Goal: Task Accomplishment & Management: Manage account settings

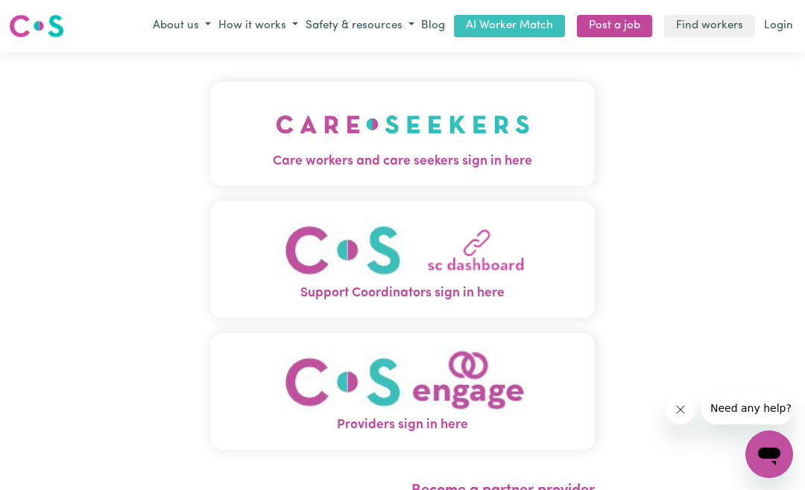
click at [484, 140] on img "Care workers and care seekers sign in here" at bounding box center [403, 124] width 254 height 55
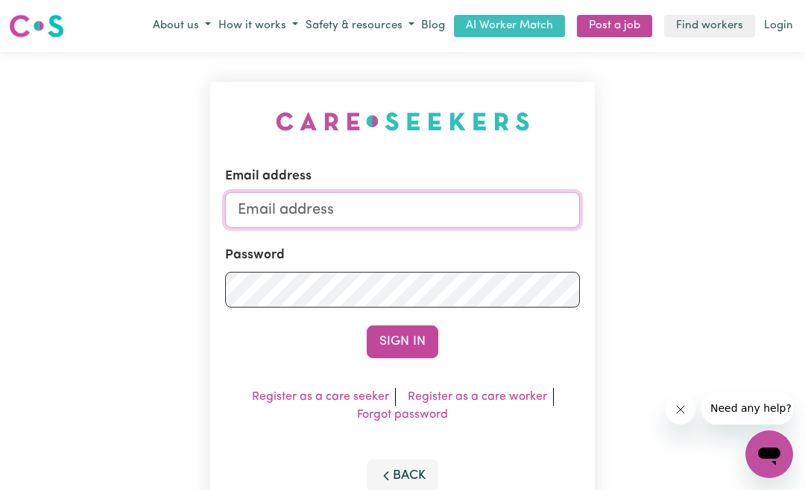
click at [428, 212] on input "Email address" at bounding box center [402, 210] width 355 height 36
type input "[EMAIL_ADDRESS][DOMAIN_NAME]"
click at [402, 341] on button "Sign In" at bounding box center [403, 342] width 72 height 33
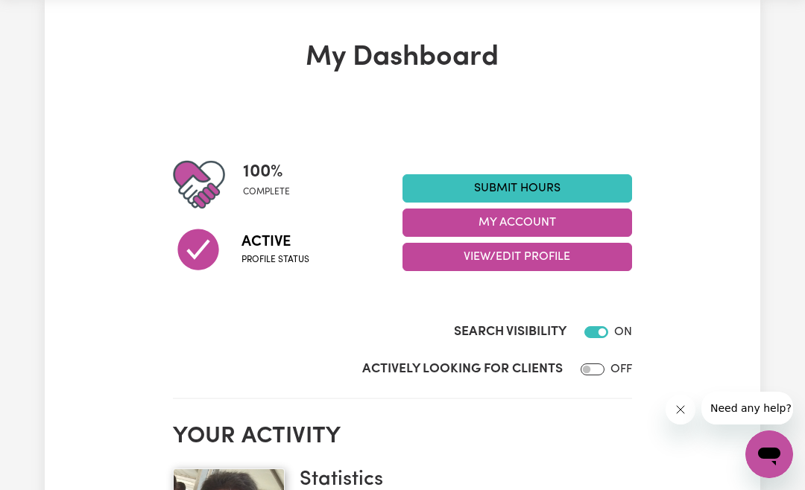
scroll to position [34, 0]
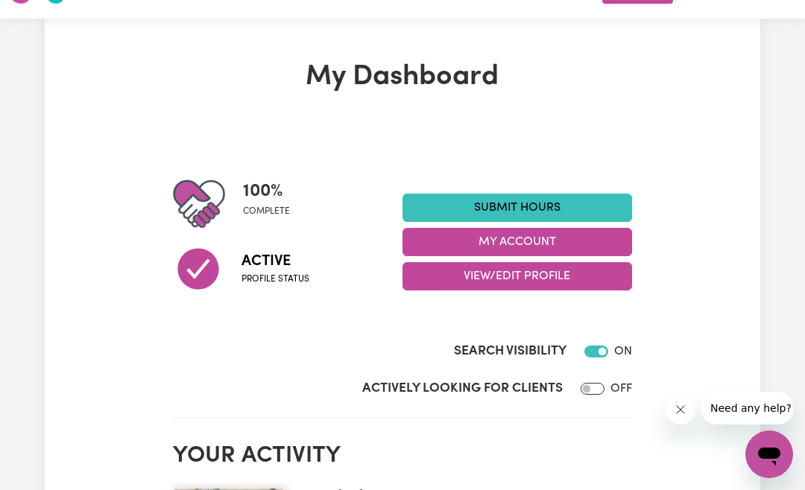
click at [528, 276] on button "View/Edit Profile" at bounding box center [516, 276] width 229 height 28
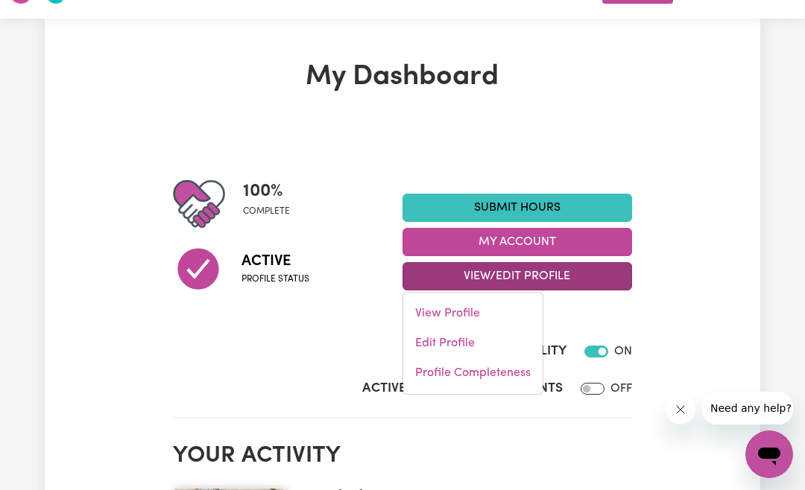
click at [513, 370] on link "Profile Completeness" at bounding box center [472, 373] width 139 height 30
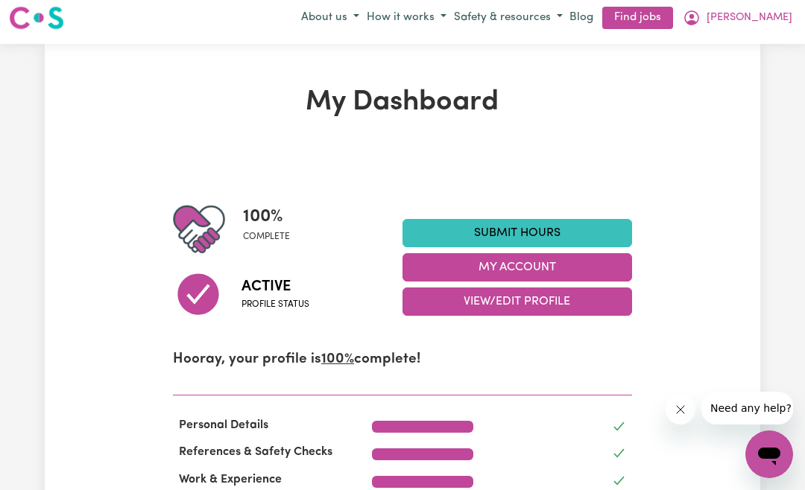
scroll to position [0, 0]
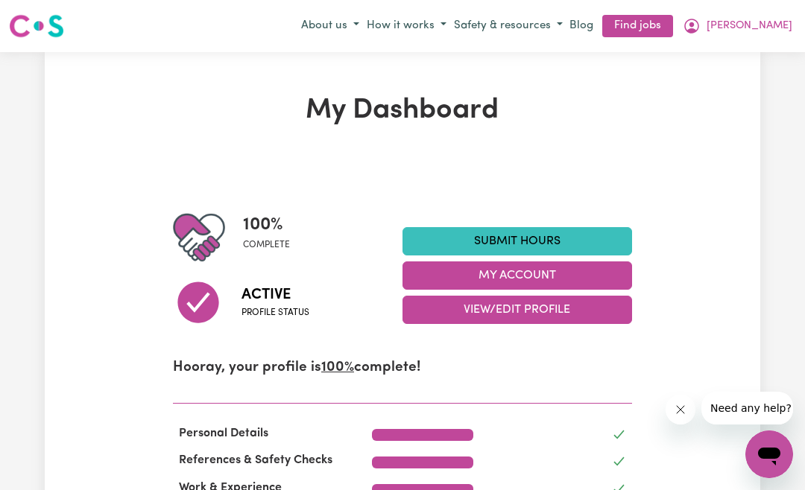
click at [768, 30] on span "[PERSON_NAME]" at bounding box center [749, 26] width 86 height 16
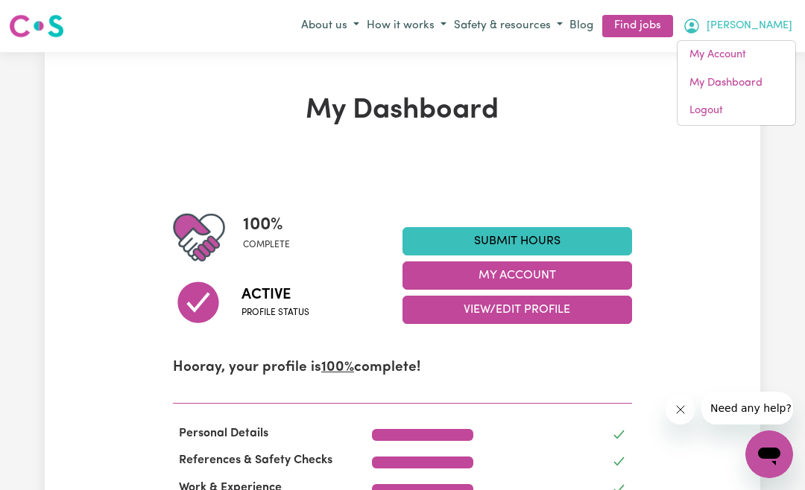
click at [553, 317] on button "View/Edit Profile" at bounding box center [516, 310] width 229 height 28
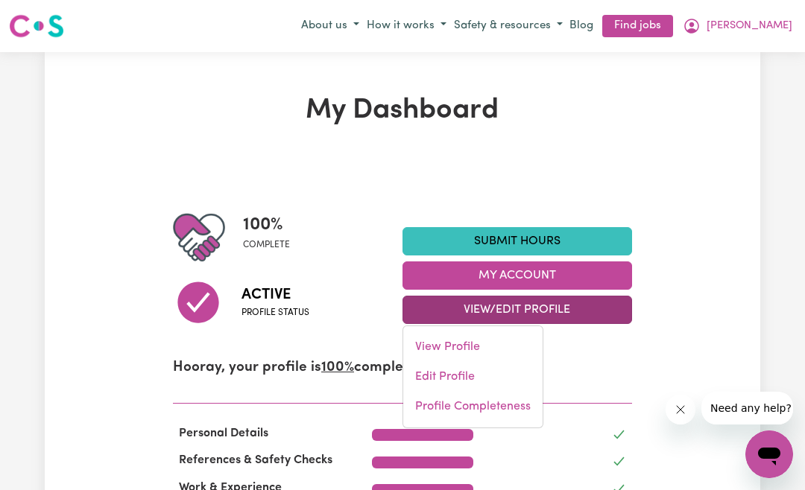
click at [478, 376] on link "Edit Profile" at bounding box center [472, 377] width 139 height 30
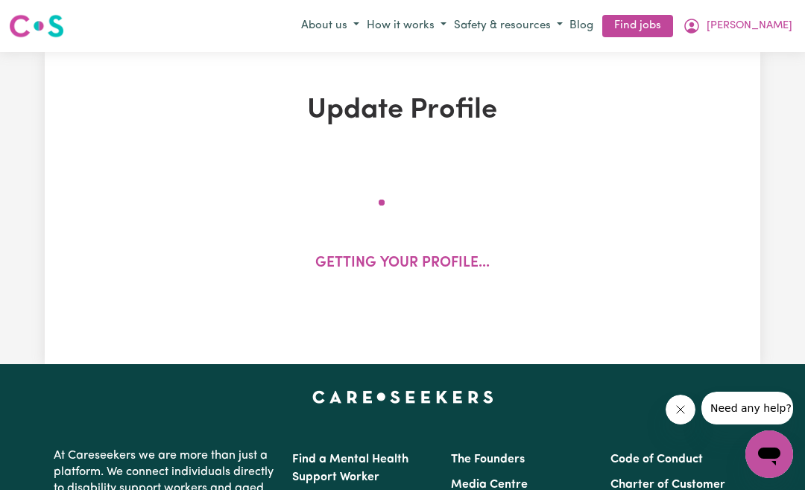
select select "[DEMOGRAPHIC_DATA]"
select select "[DEMOGRAPHIC_DATA] Citizen"
select select "Studying a healthcare related degree or qualification"
select select "61"
select select "87"
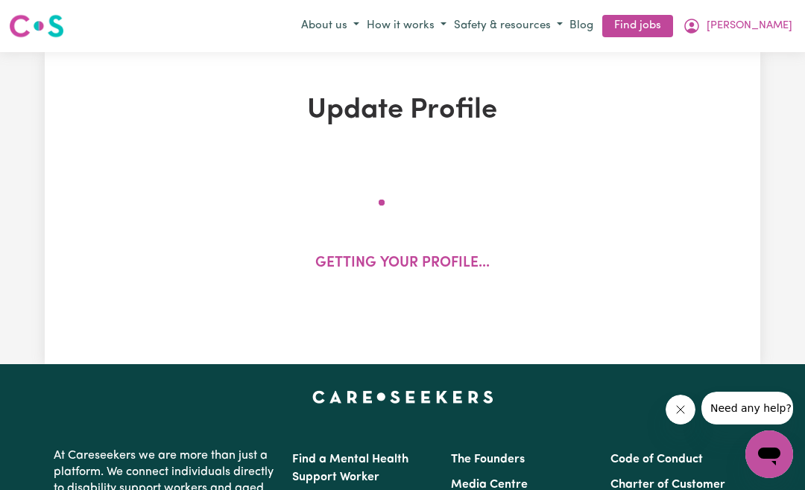
select select "87"
select select "61"
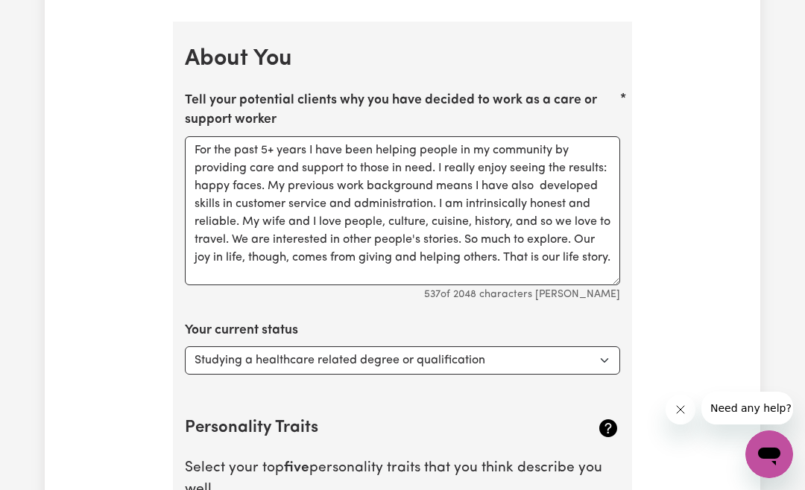
scroll to position [2059, 0]
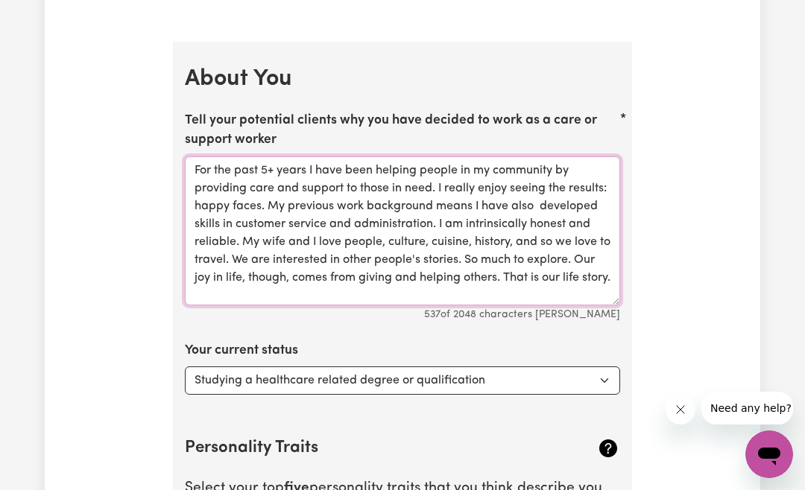
click at [265, 162] on textarea "For the past 5+ years I have been helping people in my community by providing c…" at bounding box center [402, 230] width 435 height 149
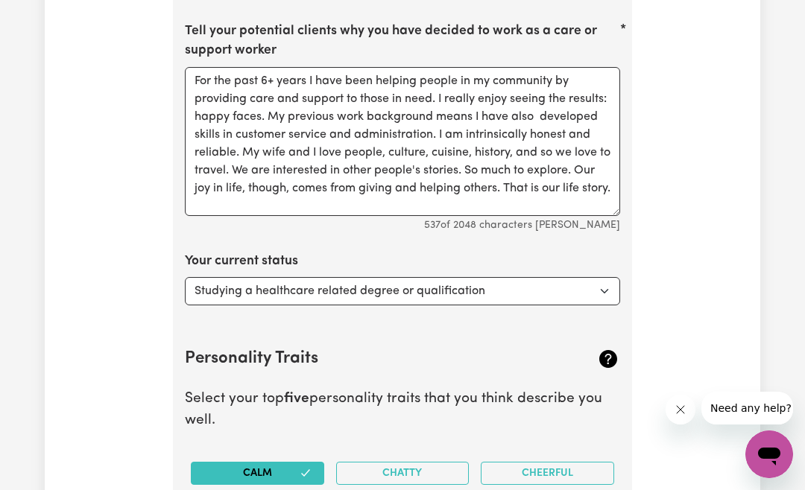
scroll to position [2159, 0]
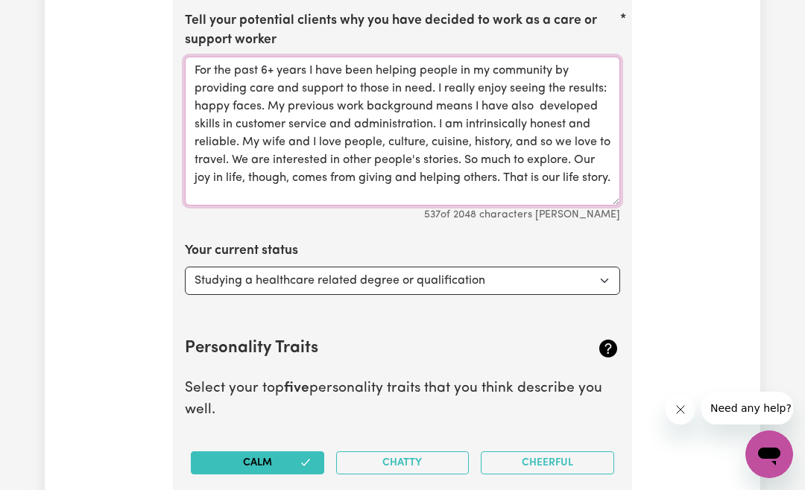
type textarea "For the past 6+ years I have been helping people in my community by providing c…"
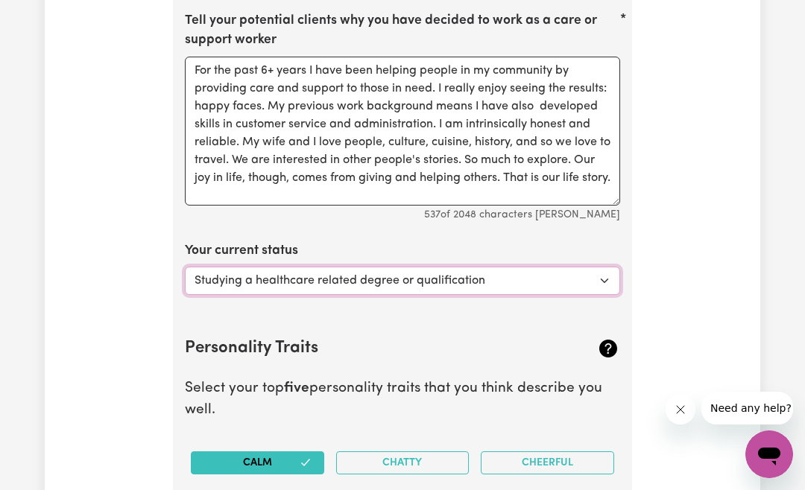
click at [599, 273] on select "Select... Studying a healthcare related degree or qualification Studying a non-…" at bounding box center [402, 281] width 435 height 28
select select "Looking for extra work to fill my week and/or weekends"
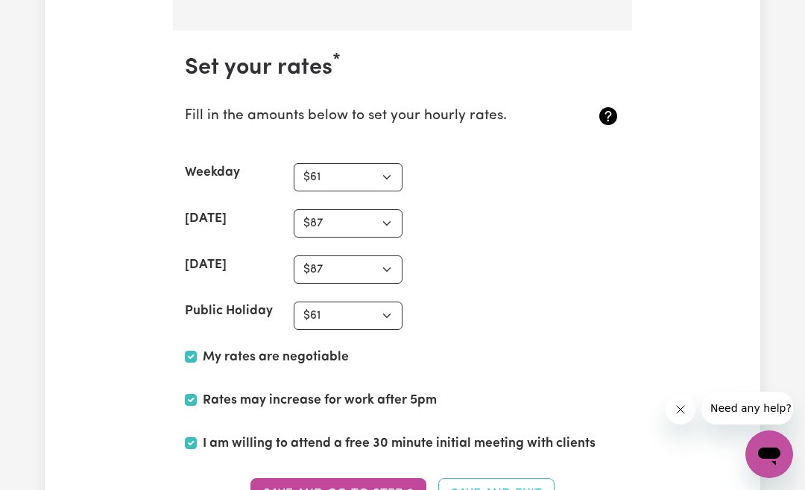
scroll to position [3611, 0]
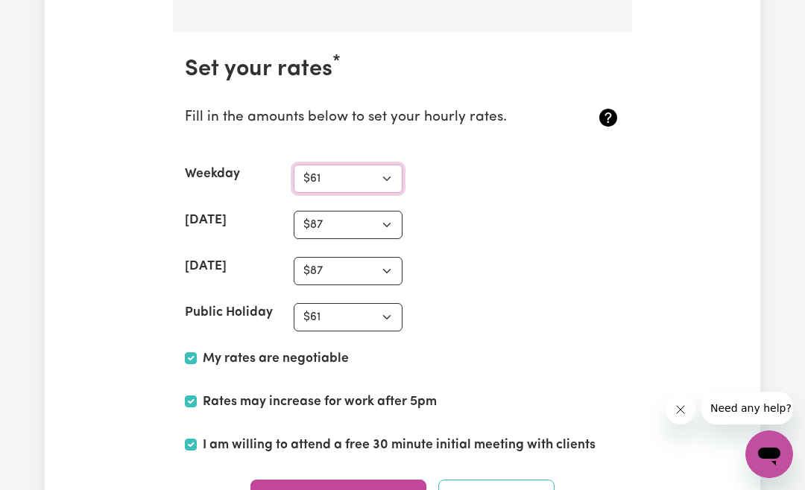
click at [387, 167] on select "N/A $37 $38 $39 $40 $41 $42 $43 $44 $45 $46 $47 $48 $49 $50 $51 $52 $53 $54 $55…" at bounding box center [348, 179] width 109 height 28
select select "67"
click at [391, 211] on select "N/A $37 $38 $39 $40 $41 $42 $43 $44 $45 $46 $47 $48 $49 $50 $51 $52 $53 $54 $55…" at bounding box center [348, 225] width 109 height 28
select select "99"
click at [387, 257] on select "N/A $37 $38 $39 $40 $41 $42 $43 $44 $45 $46 $47 $48 $49 $50 $51 $52 $53 $54 $55…" at bounding box center [348, 271] width 109 height 28
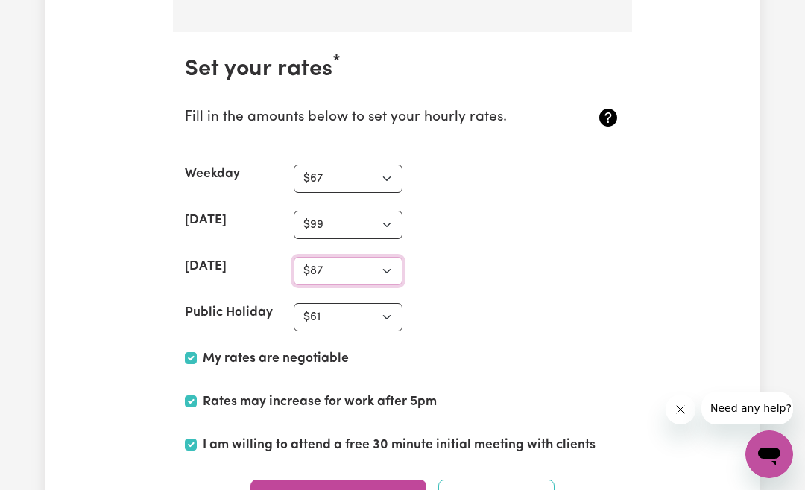
select select "N/A"
click at [387, 303] on select "N/A $37 $38 $39 $40 $41 $42 $43 $44 $45 $46 $47 $48 $49 $50 $51 $52 $53 $54 $55…" at bounding box center [348, 317] width 109 height 28
select select "N/A"
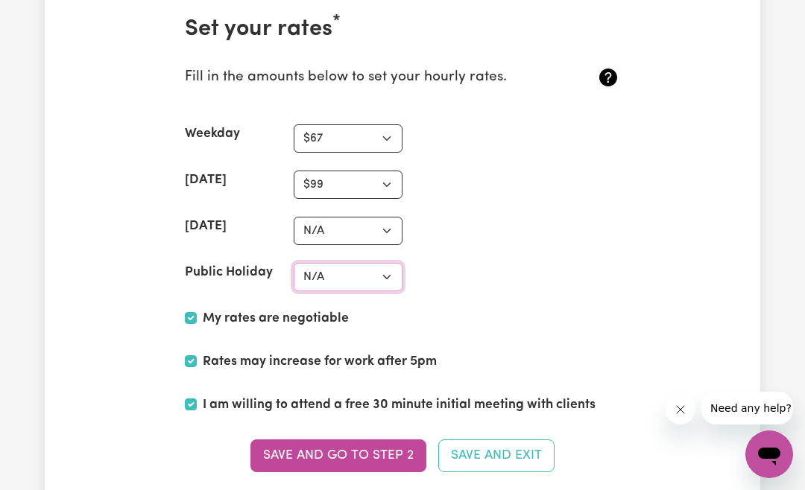
scroll to position [3670, 0]
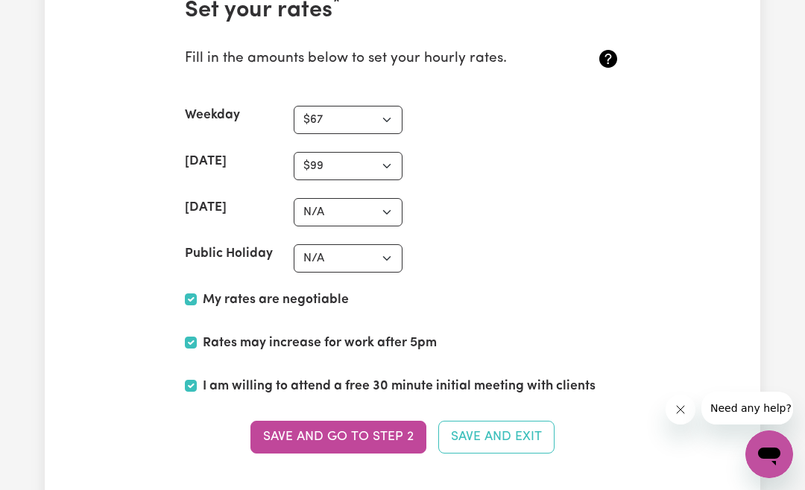
click at [199, 291] on div "My rates are negotiable" at bounding box center [402, 303] width 435 height 25
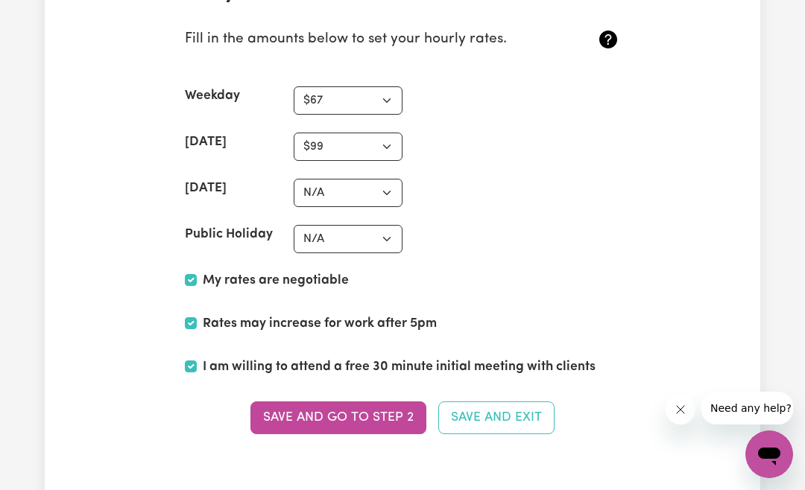
scroll to position [3725, 0]
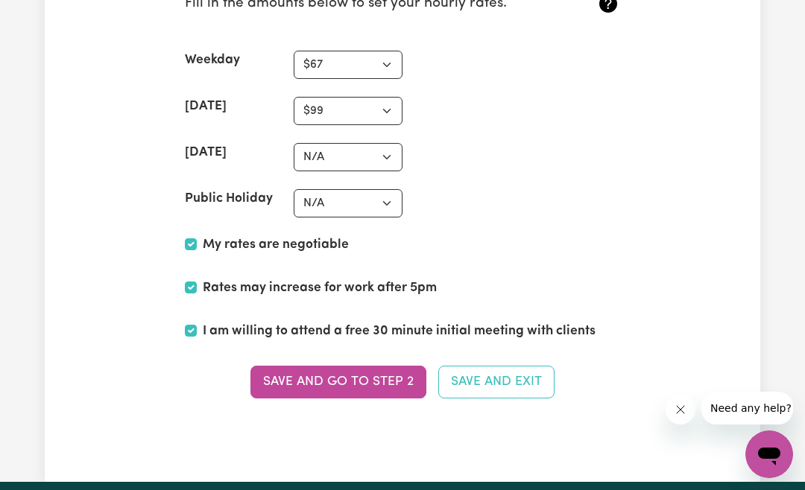
click at [391, 366] on button "Save and go to Step 2" at bounding box center [338, 382] width 176 height 33
type textarea "For the past 5+ years I have been helping people in my community by providing c…"
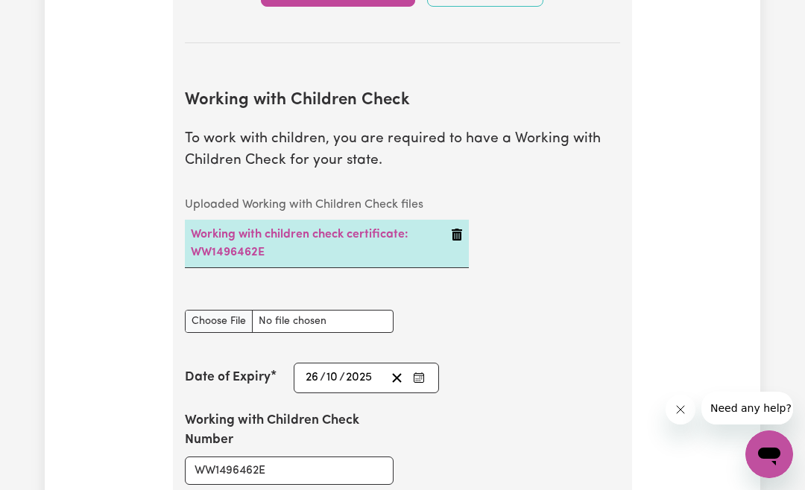
scroll to position [1411, 0]
click at [653, 273] on div "Update Profile 1 2 3 4 5 Step 2 : Referees and Safety Checks To have an active …" at bounding box center [402, 330] width 715 height 3295
click at [225, 316] on input "Working with Children Check document" at bounding box center [289, 320] width 209 height 23
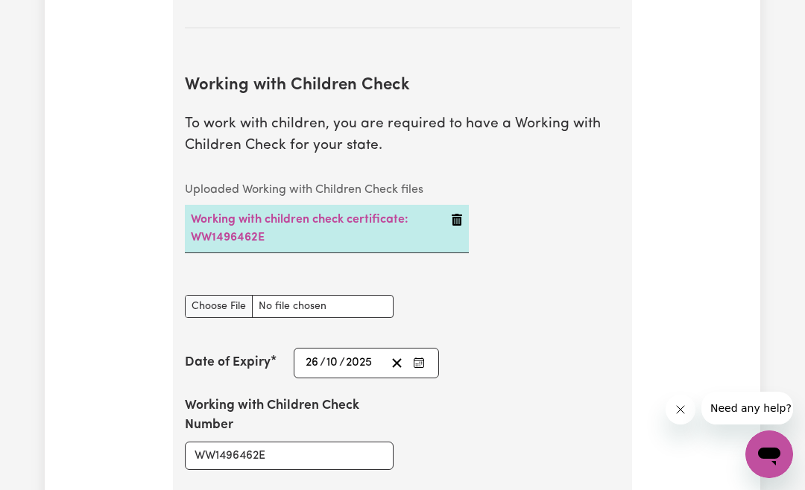
scroll to position [1466, 0]
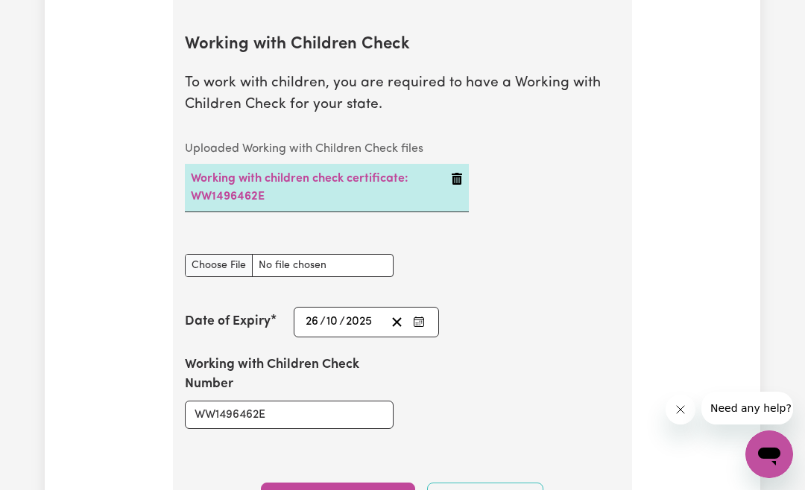
click at [222, 256] on input "Working with Children Check document" at bounding box center [289, 265] width 209 height 23
click at [240, 174] on link "Working with children check certificate: WW1496462E" at bounding box center [300, 188] width 218 height 30
click at [215, 257] on input "Working with Children Check document" at bounding box center [289, 265] width 209 height 23
type input "C:\fakepath\WWCC CM 10-25.pdf"
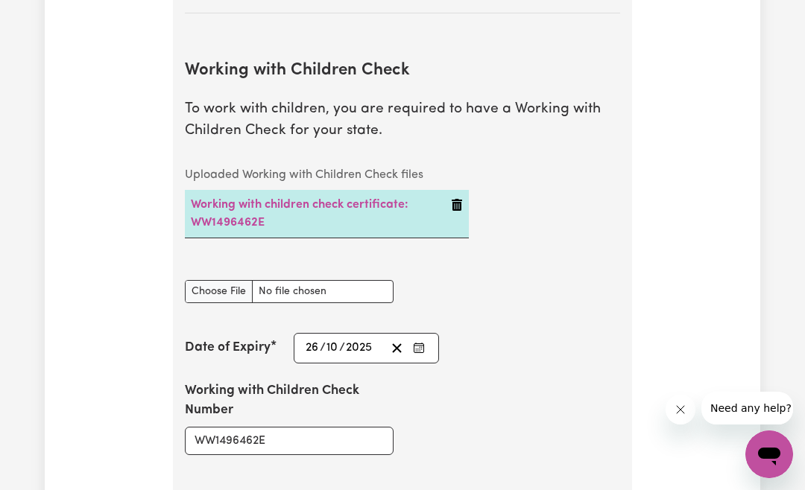
scroll to position [1439, 0]
click at [414, 345] on rect "Enter the Date of Expiry of your Working with Children Check" at bounding box center [419, 349] width 10 height 9
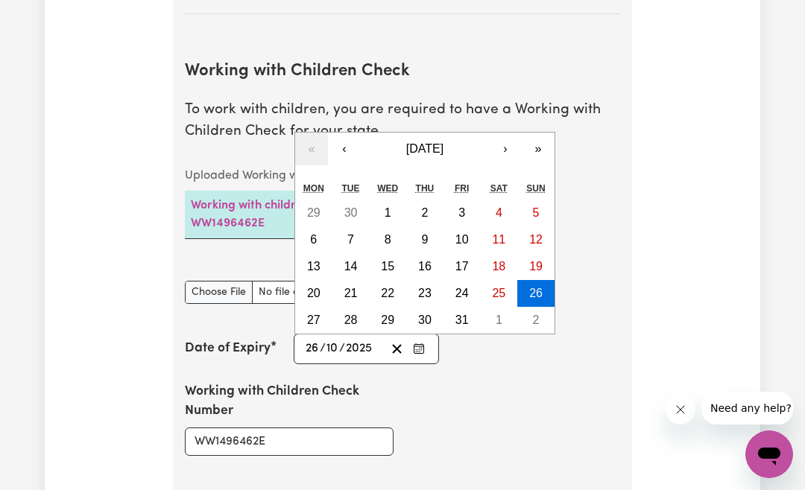
click at [542, 142] on button "»" at bounding box center [538, 149] width 33 height 33
click at [545, 140] on button "»" at bounding box center [538, 149] width 33 height 33
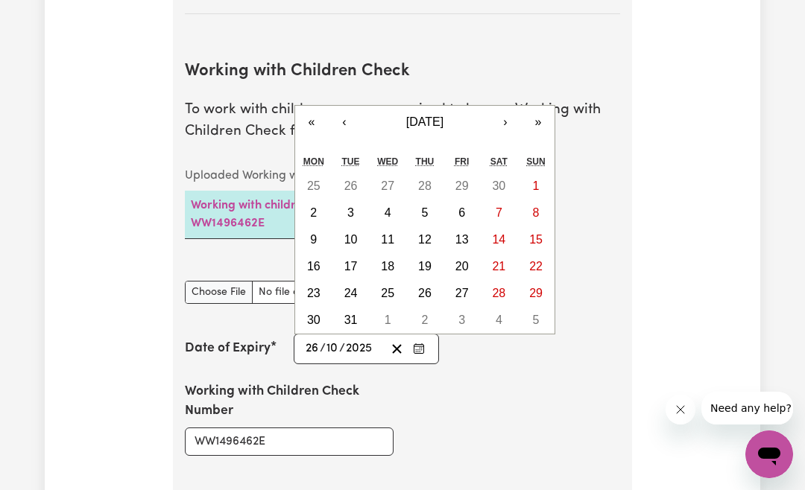
click at [544, 115] on button "»" at bounding box center [538, 122] width 33 height 33
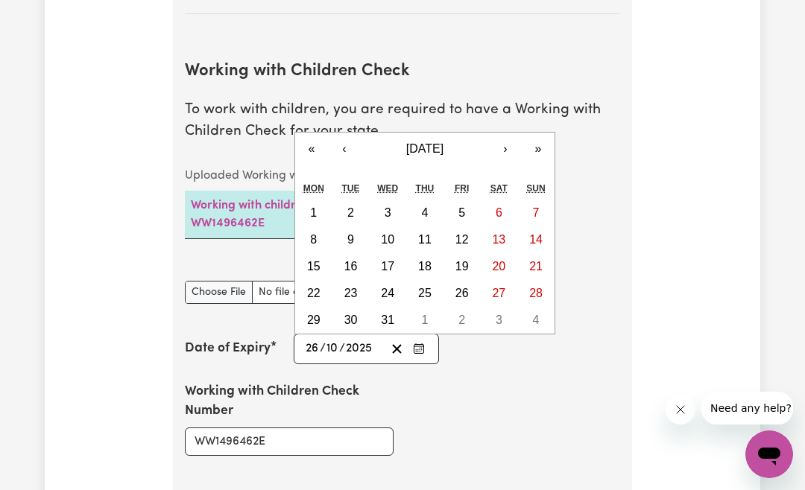
click at [544, 137] on button "»" at bounding box center [538, 149] width 33 height 33
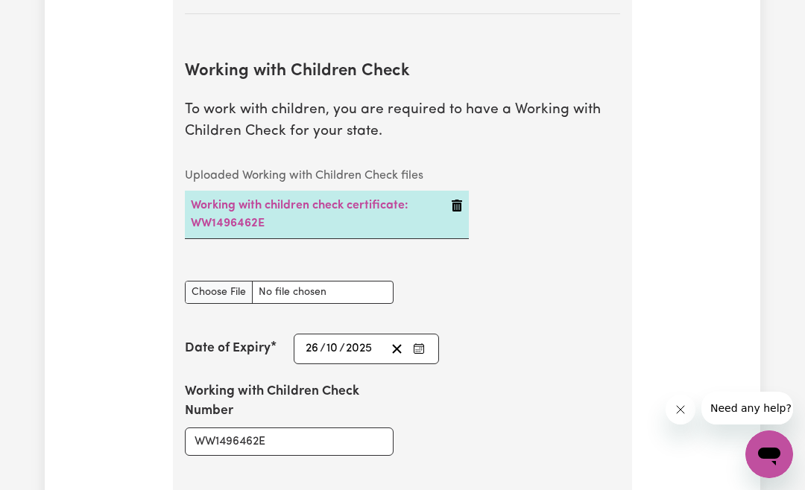
click at [419, 343] on icon "Enter the Date of Expiry of your Working with Children Check" at bounding box center [419, 349] width 12 height 12
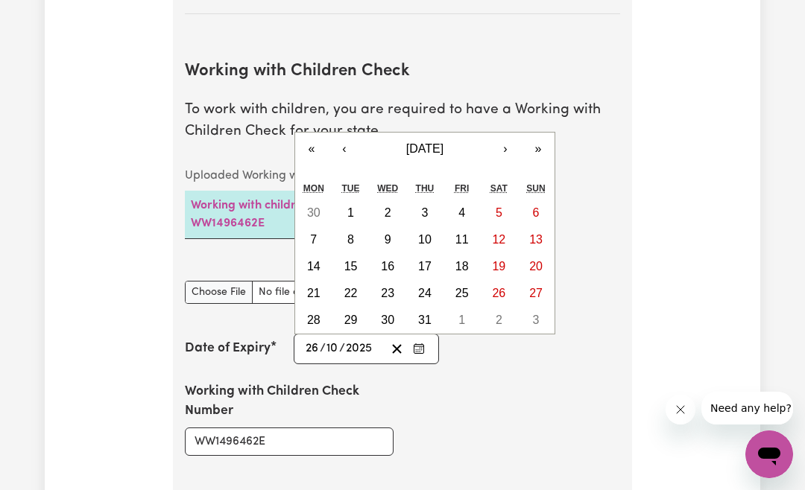
click at [497, 287] on abbr "26" at bounding box center [498, 293] width 13 height 13
type input "[DATE]"
type input "2030"
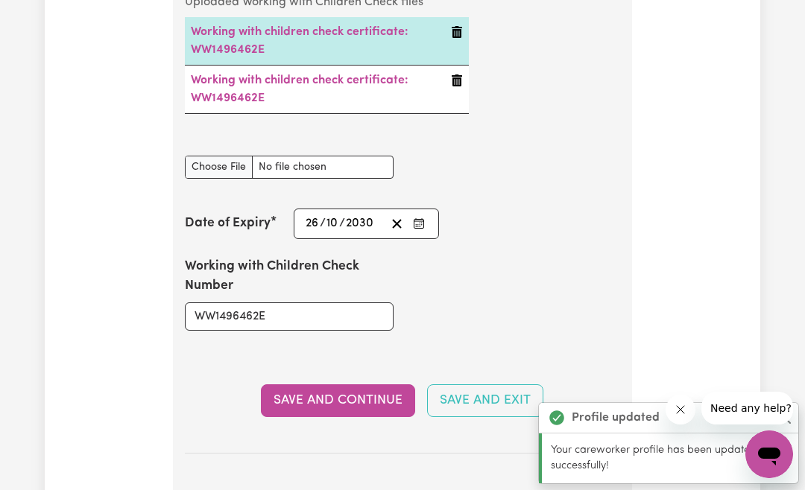
scroll to position [1610, 0]
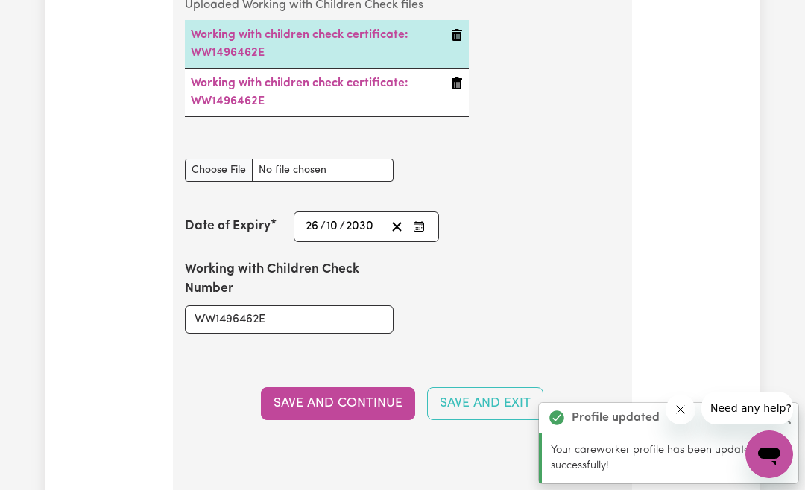
click at [216, 167] on input "Working with Children Check document" at bounding box center [289, 170] width 209 height 23
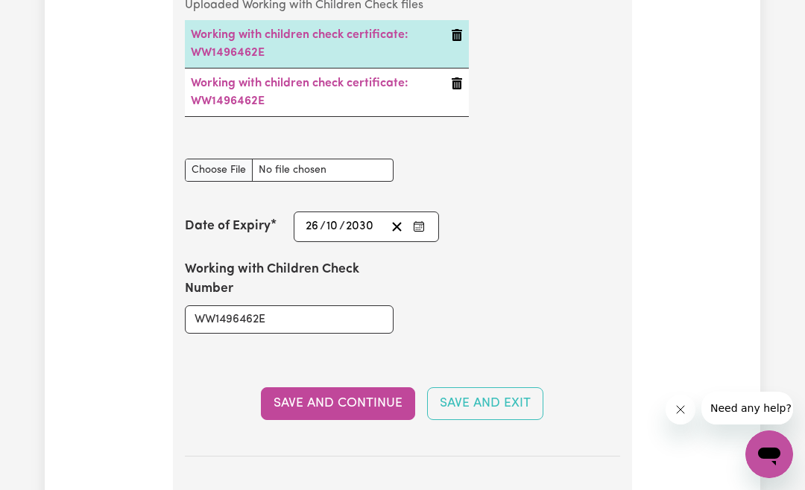
type input "C:\fakepath\WWCC CM 10-25.pdf"
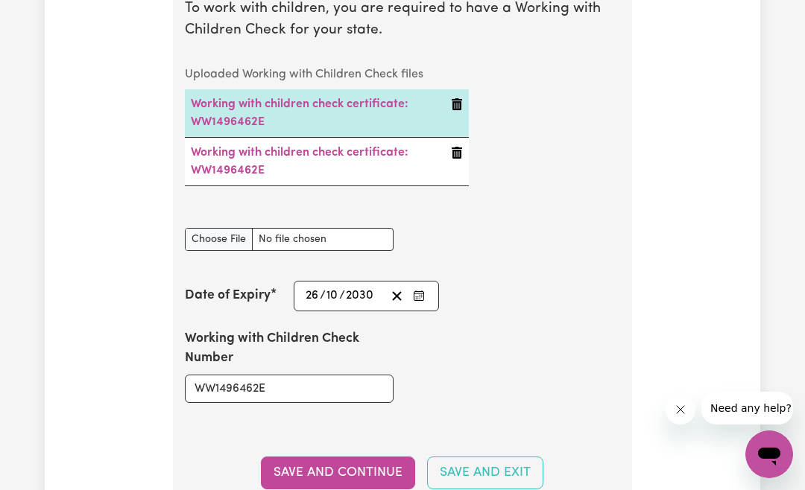
scroll to position [1539, 0]
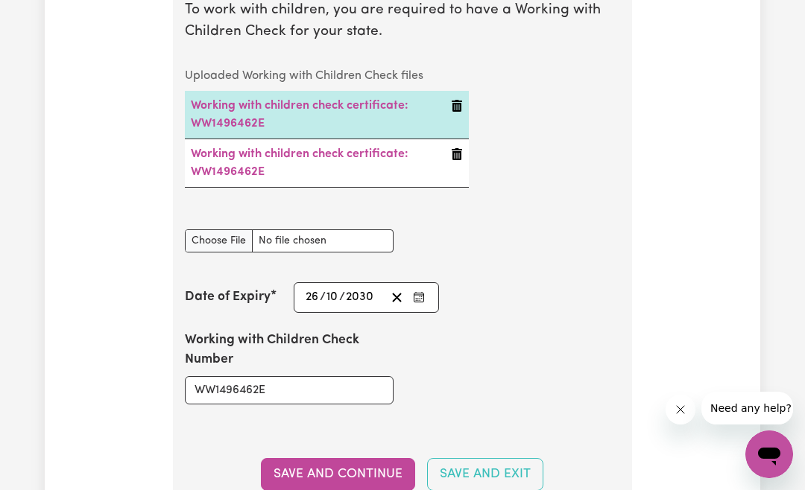
click at [383, 458] on button "Save and Continue" at bounding box center [338, 474] width 154 height 33
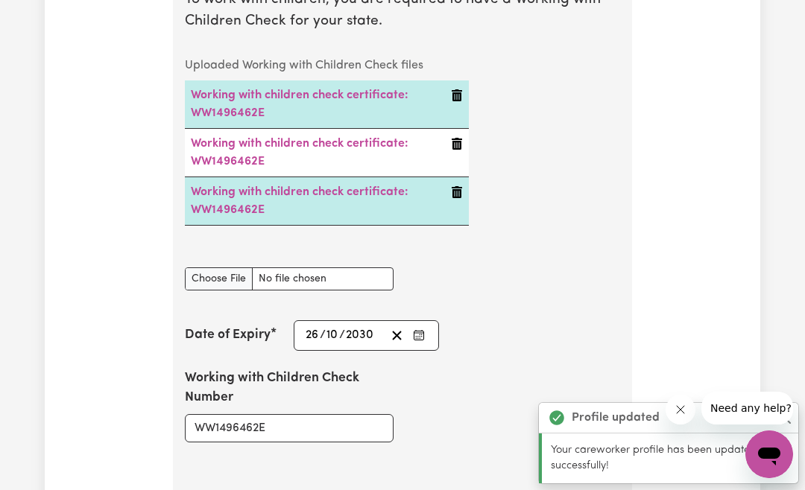
scroll to position [1519, 0]
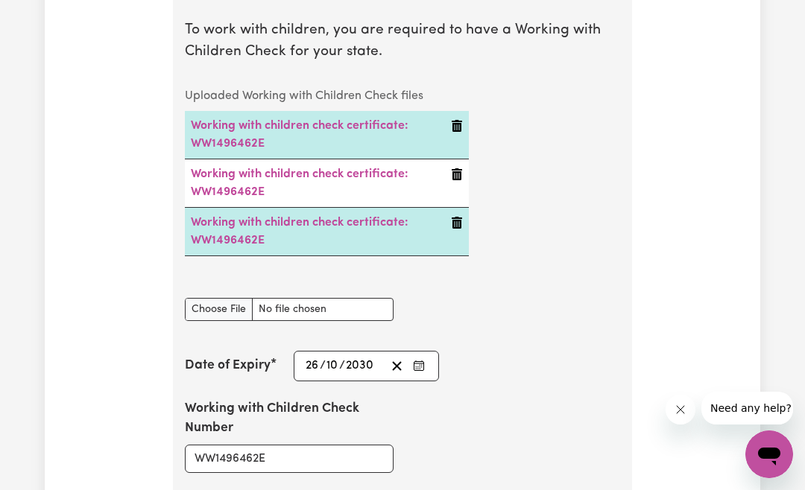
click at [456, 218] on icon "Delete Working with children check certificate: WW1496462E" at bounding box center [457, 223] width 10 height 12
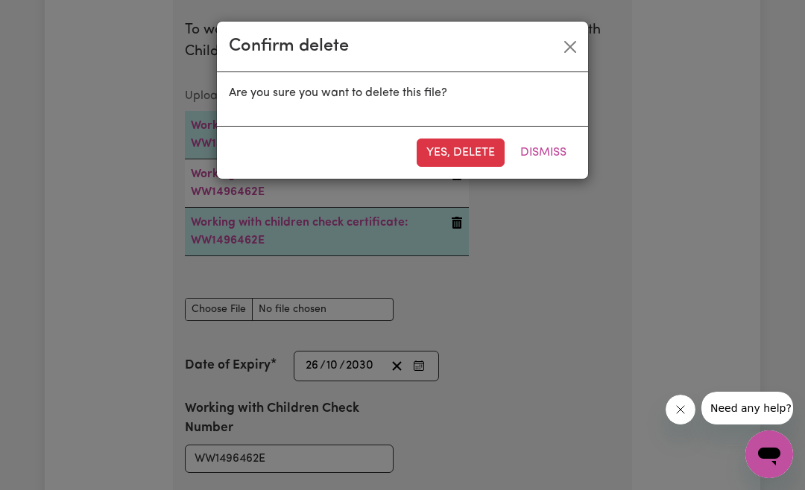
click at [460, 150] on button "Yes, delete" at bounding box center [461, 153] width 88 height 28
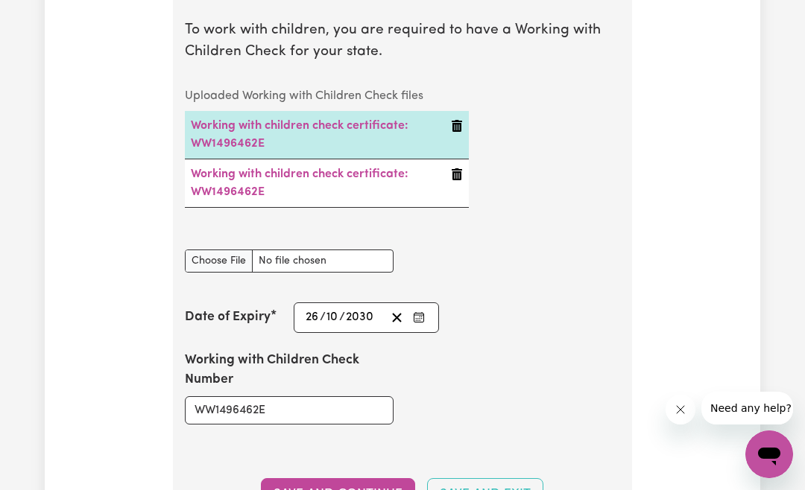
click at [396, 169] on link "Working with children check certificate: WW1496462E" at bounding box center [300, 183] width 218 height 30
click at [236, 169] on link "Working with children check certificate: WW1496462E" at bounding box center [300, 183] width 218 height 30
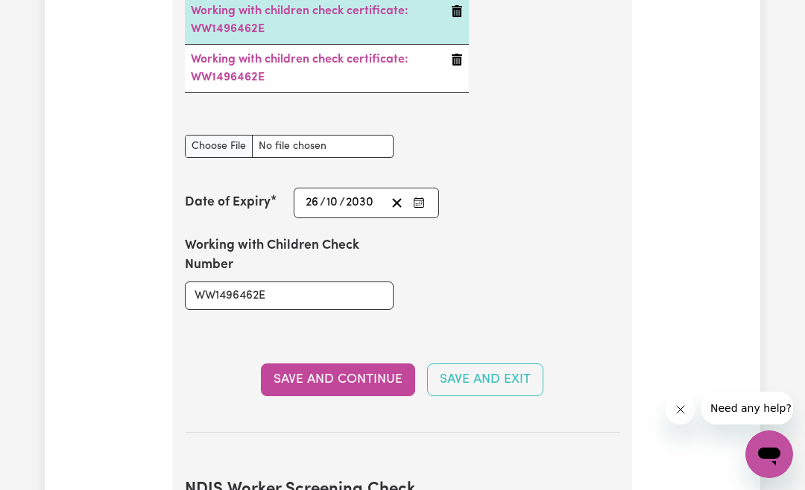
scroll to position [1633, 0]
click at [505, 370] on button "Save and Exit" at bounding box center [485, 380] width 116 height 33
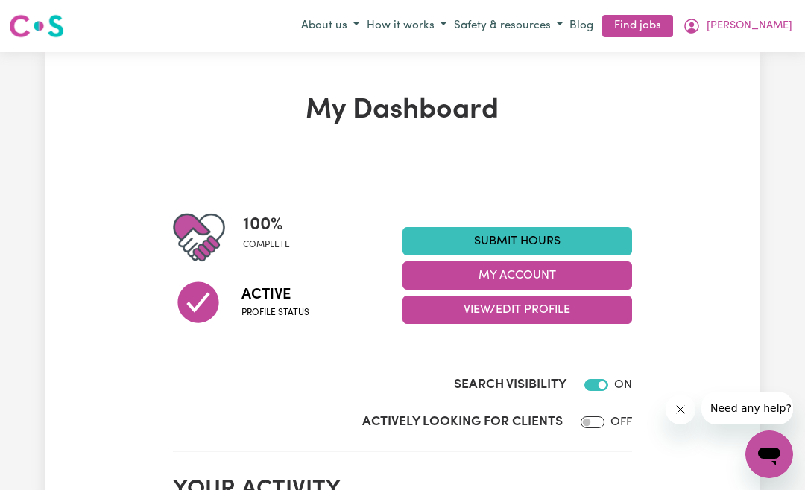
click at [755, 32] on span "[PERSON_NAME]" at bounding box center [749, 26] width 86 height 16
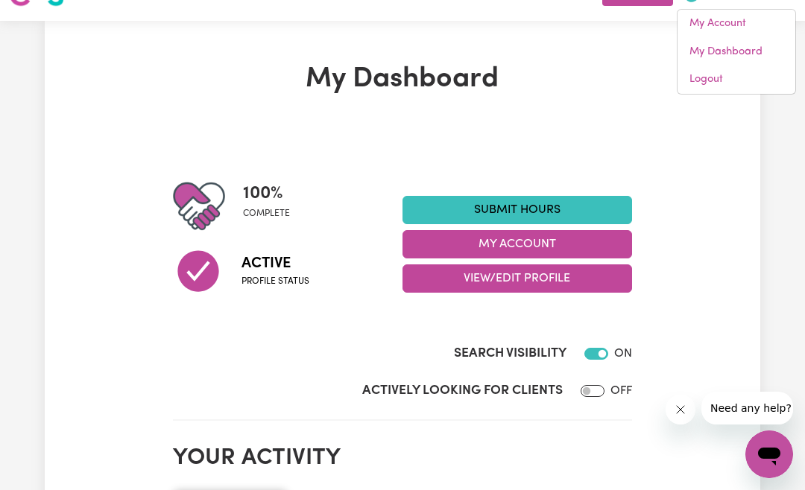
scroll to position [4, 0]
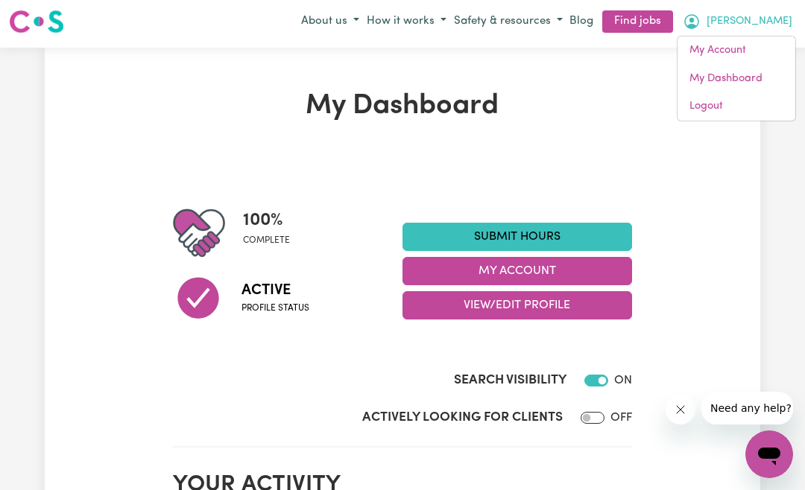
click at [712, 108] on link "Logout" at bounding box center [736, 106] width 118 height 28
